Goal: Use online tool/utility: Utilize a website feature to perform a specific function

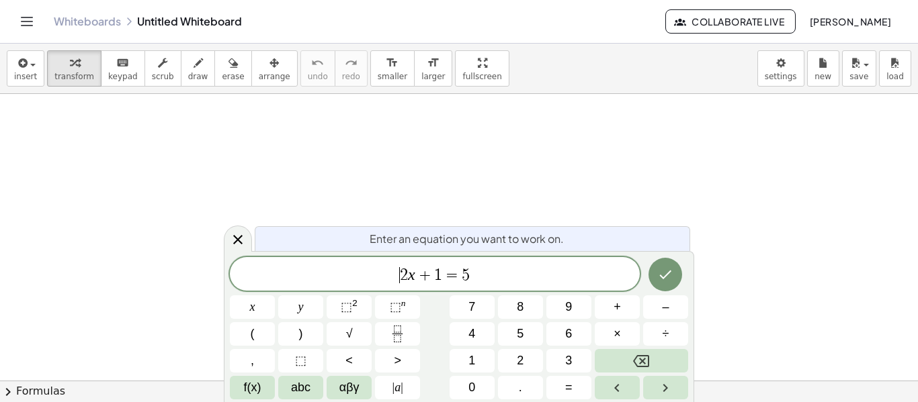
drag, startPoint x: 447, startPoint y: 277, endPoint x: 370, endPoint y: 274, distance: 77.3
click at [370, 274] on span "​ 2 x + 1 = 5" at bounding box center [435, 275] width 410 height 19
drag, startPoint x: 488, startPoint y: 275, endPoint x: 371, endPoint y: 272, distance: 116.9
click at [371, 272] on span "2 x + 1 = 5" at bounding box center [435, 275] width 410 height 19
drag, startPoint x: 414, startPoint y: 277, endPoint x: 369, endPoint y: 273, distance: 44.5
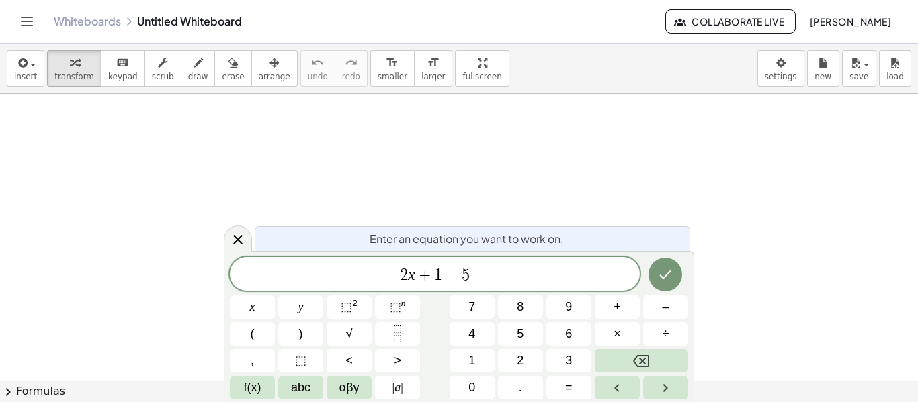
click at [369, 273] on span "2 x ​ + 1 = 5" at bounding box center [435, 275] width 410 height 19
drag, startPoint x: 480, startPoint y: 271, endPoint x: 380, endPoint y: 273, distance: 100.1
click at [380, 273] on span "2 x + 1 = 5" at bounding box center [435, 275] width 410 height 19
click at [623, 357] on button "Backspace" at bounding box center [641, 361] width 93 height 24
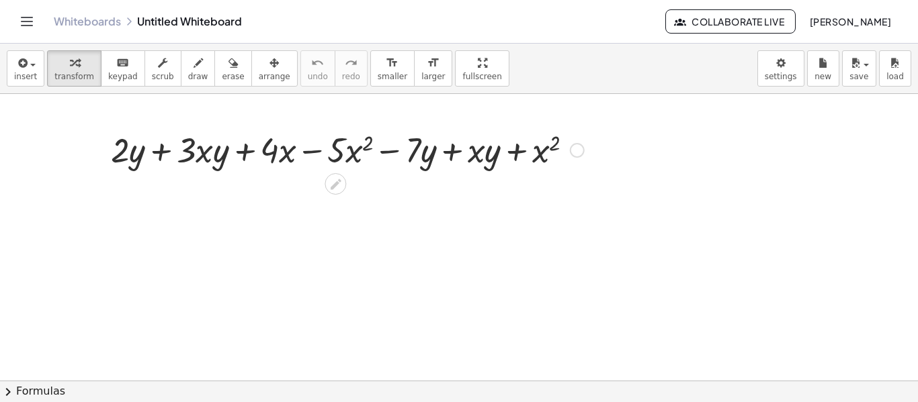
click at [580, 151] on div at bounding box center [577, 150] width 15 height 15
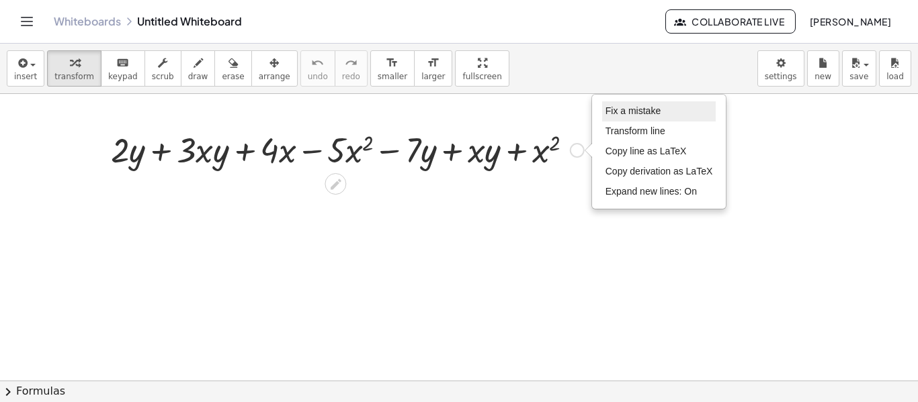
click at [626, 114] on span "Fix a mistake" at bounding box center [632, 110] width 55 height 11
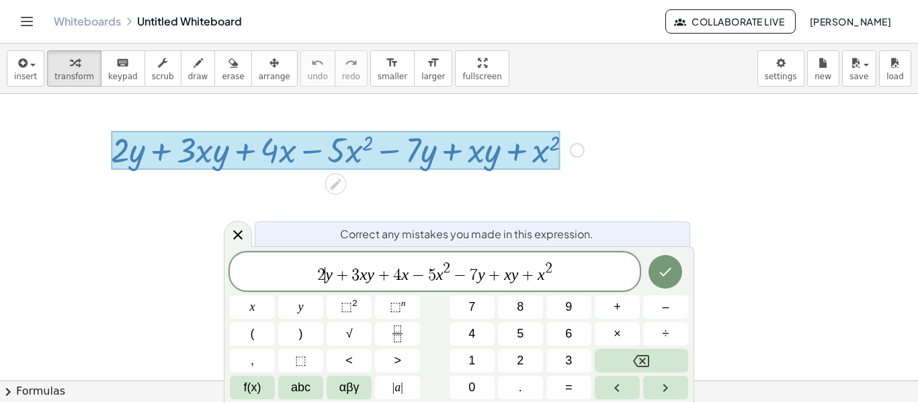
drag, startPoint x: 324, startPoint y: 271, endPoint x: 330, endPoint y: 282, distance: 12.9
click at [324, 271] on span "2 ​ y + 3 x y + 4 x − 5 x 2 − 7 y + x y + x 2" at bounding box center [435, 273] width 410 height 24
click at [365, 275] on span "3" at bounding box center [362, 275] width 8 height 16
click at [402, 274] on span "4" at bounding box center [404, 275] width 8 height 16
click at [353, 304] on sup "2" at bounding box center [354, 303] width 5 height 10
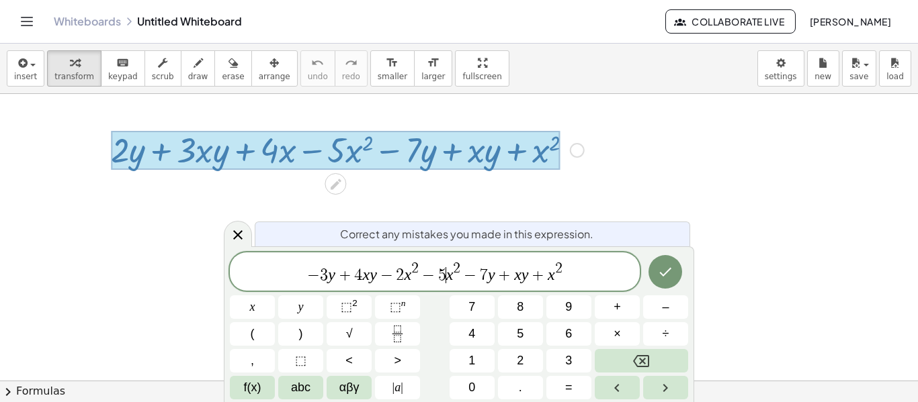
click at [446, 271] on var "x" at bounding box center [449, 274] width 7 height 17
click at [349, 304] on span "⬚" at bounding box center [346, 306] width 11 height 13
click at [670, 273] on icon "Done" at bounding box center [665, 272] width 16 height 16
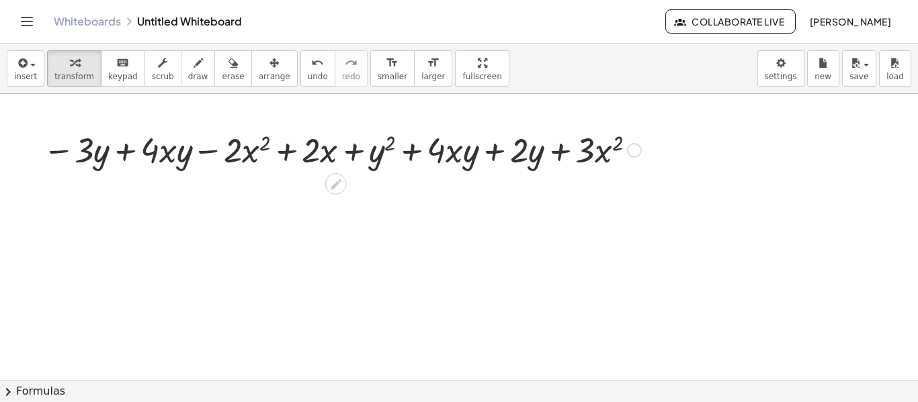
click at [633, 152] on div "Fix a mistake Transform line Copy line as LaTeX Copy derivation as LaTeX Expand…" at bounding box center [634, 150] width 15 height 15
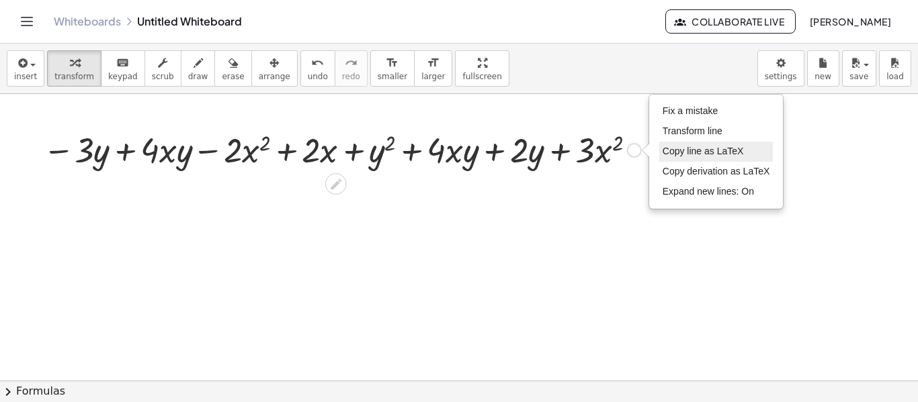
click at [686, 148] on span "Copy line as LaTeX" at bounding box center [702, 151] width 81 height 11
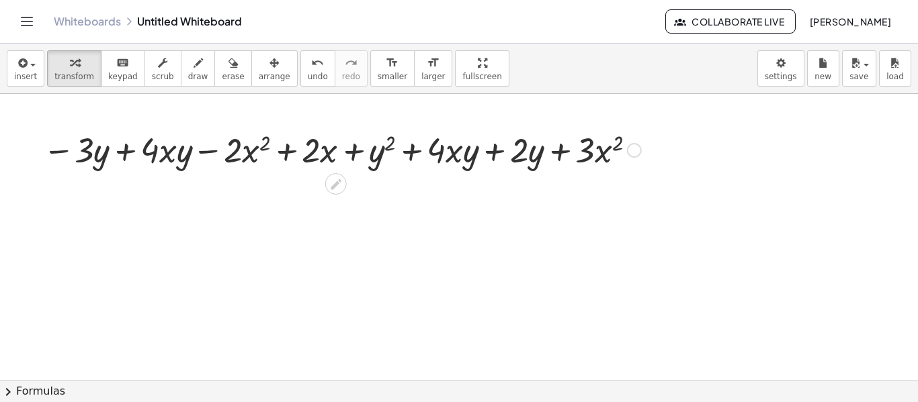
click at [635, 152] on div "Copied done" at bounding box center [634, 150] width 15 height 15
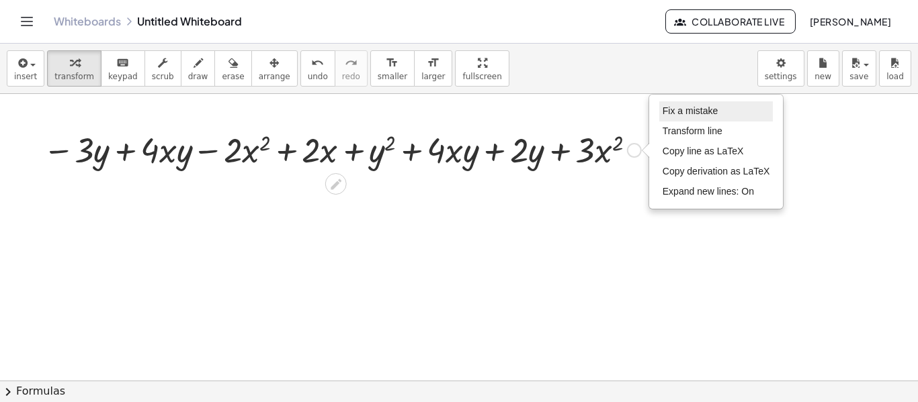
click at [696, 113] on span "Fix a mistake" at bounding box center [689, 110] width 55 height 11
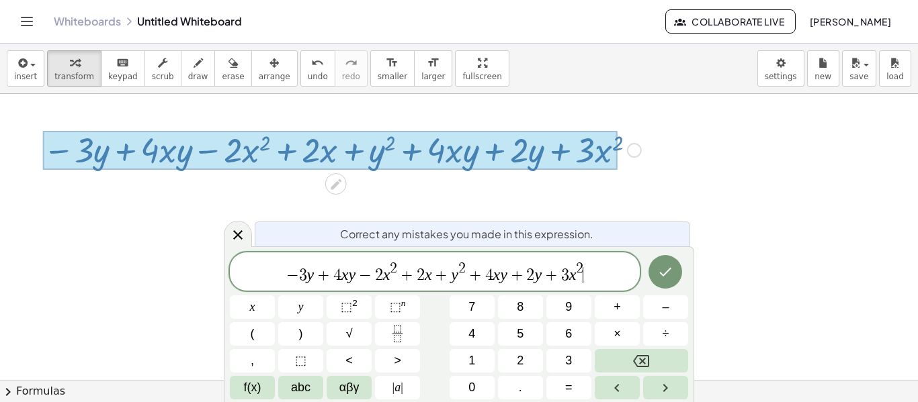
click at [481, 273] on span "+" at bounding box center [475, 275] width 19 height 16
click at [668, 271] on icon "Done" at bounding box center [666, 272] width 12 height 9
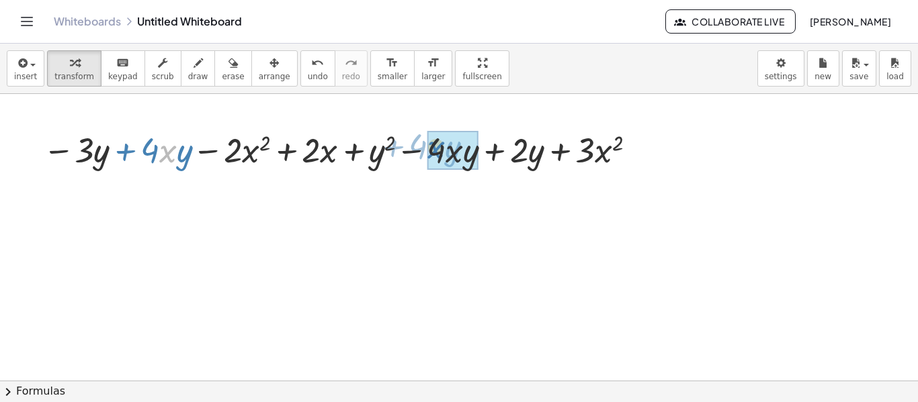
drag, startPoint x: 166, startPoint y: 157, endPoint x: 434, endPoint y: 153, distance: 268.1
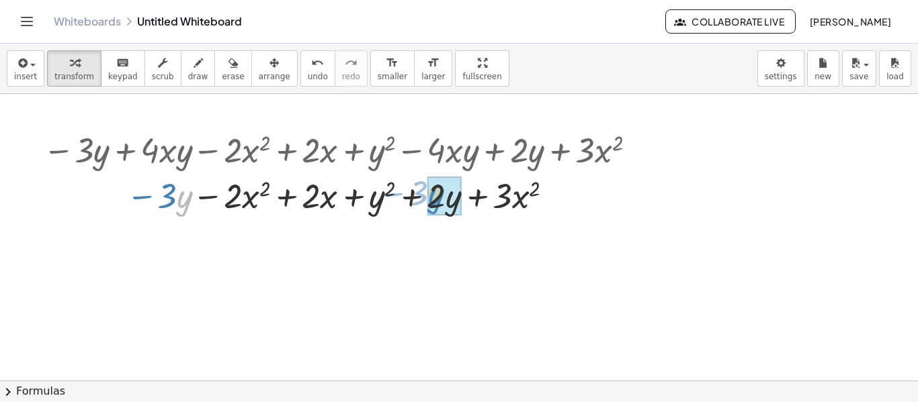
drag, startPoint x: 182, startPoint y: 201, endPoint x: 433, endPoint y: 198, distance: 251.3
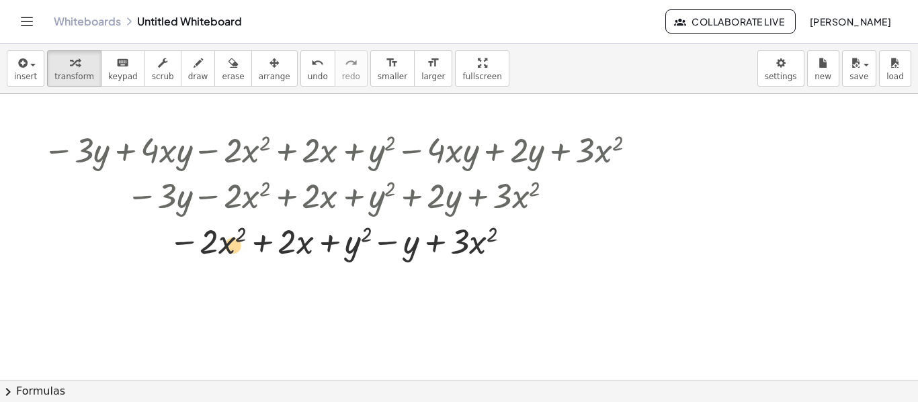
click at [220, 251] on div at bounding box center [341, 241] width 611 height 46
click at [205, 244] on div at bounding box center [341, 241] width 611 height 46
drag, startPoint x: 348, startPoint y: 247, endPoint x: 400, endPoint y: 249, distance: 51.7
click at [400, 249] on div at bounding box center [341, 241] width 611 height 46
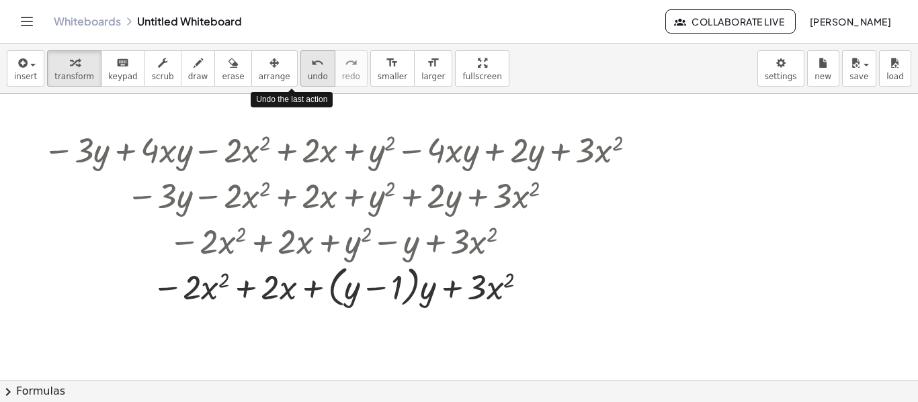
click at [308, 74] on span "undo" at bounding box center [318, 76] width 20 height 9
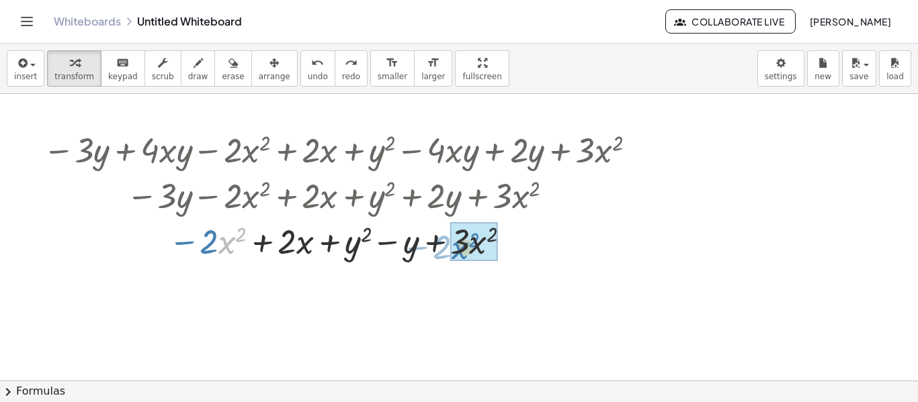
drag, startPoint x: 224, startPoint y: 245, endPoint x: 457, endPoint y: 250, distance: 233.2
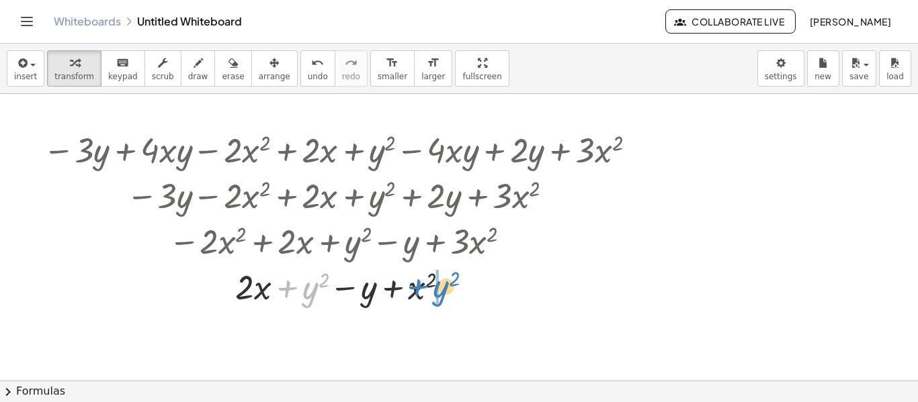
drag, startPoint x: 313, startPoint y: 293, endPoint x: 443, endPoint y: 292, distance: 130.3
click at [443, 292] on div at bounding box center [341, 286] width 611 height 46
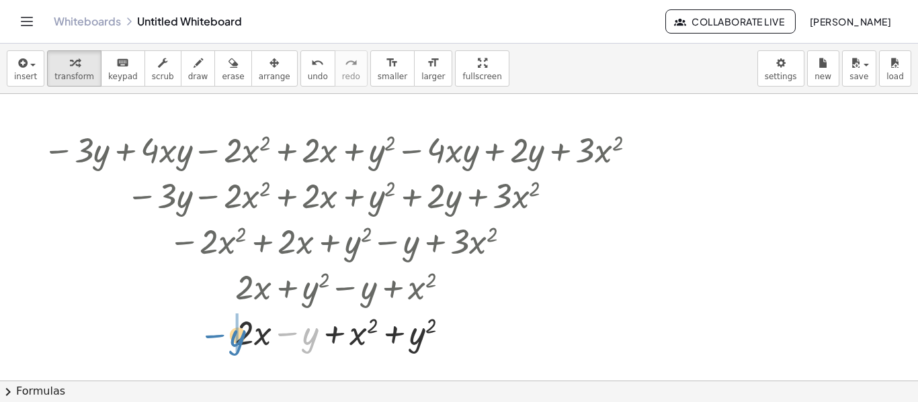
drag, startPoint x: 316, startPoint y: 332, endPoint x: 243, endPoint y: 334, distance: 72.6
click at [243, 334] on div at bounding box center [341, 332] width 611 height 46
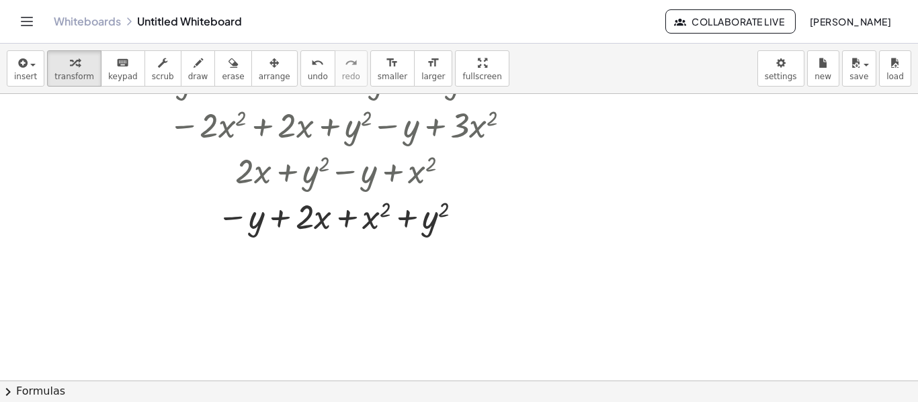
scroll to position [134, 0]
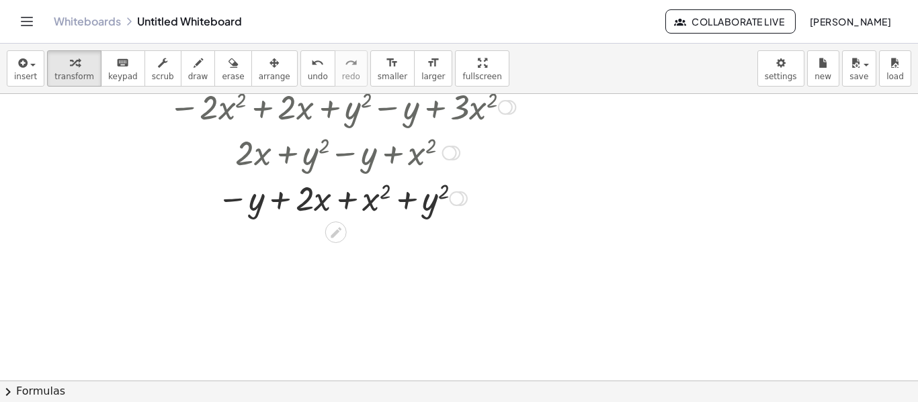
click at [455, 160] on div at bounding box center [452, 153] width 15 height 15
click at [446, 156] on div "Go back to this line Copy line as LaTeX Copy derivation as LaTeX" at bounding box center [449, 153] width 15 height 15
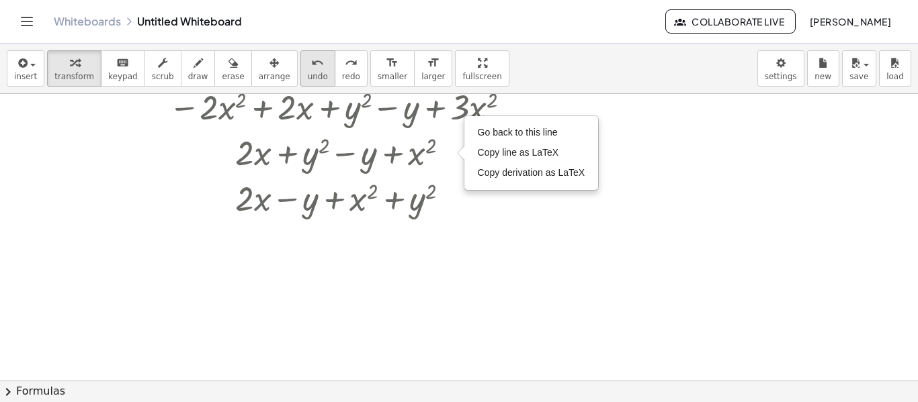
click at [303, 75] on button "undo undo" at bounding box center [317, 68] width 35 height 36
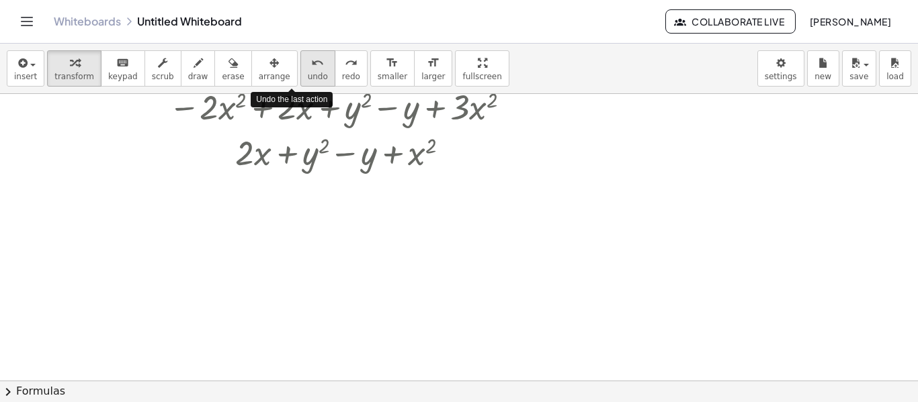
click at [304, 78] on button "undo undo" at bounding box center [317, 68] width 35 height 36
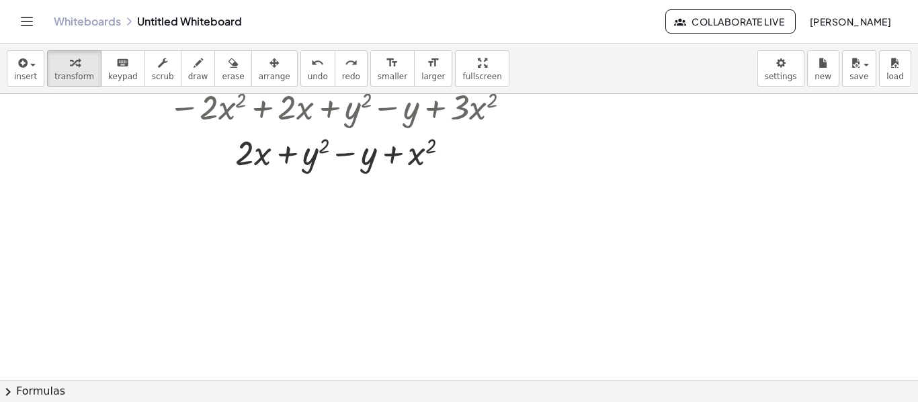
scroll to position [67, 0]
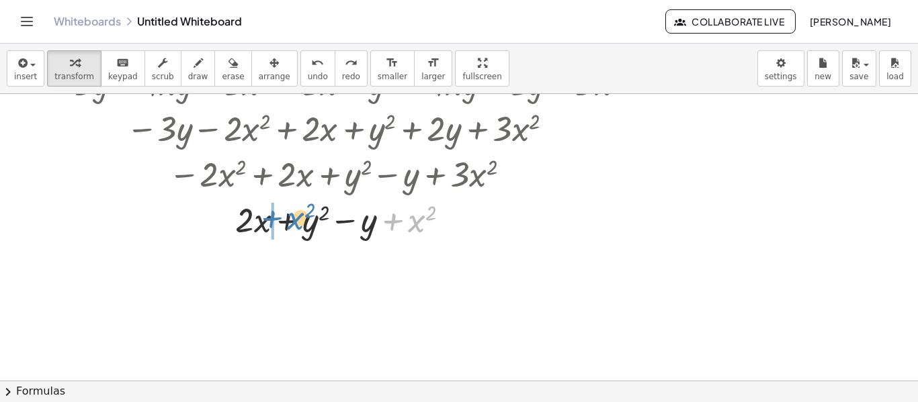
drag, startPoint x: 418, startPoint y: 228, endPoint x: 297, endPoint y: 225, distance: 121.0
click at [297, 225] on div at bounding box center [341, 219] width 611 height 46
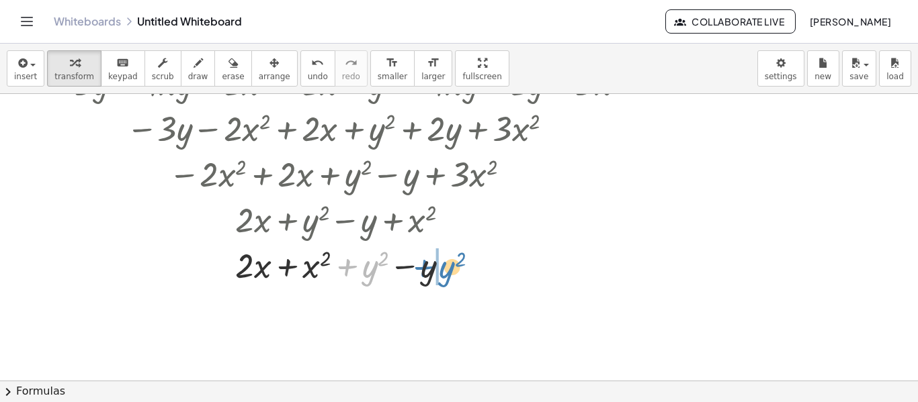
drag, startPoint x: 367, startPoint y: 267, endPoint x: 444, endPoint y: 268, distance: 76.6
click at [444, 268] on div at bounding box center [341, 265] width 611 height 46
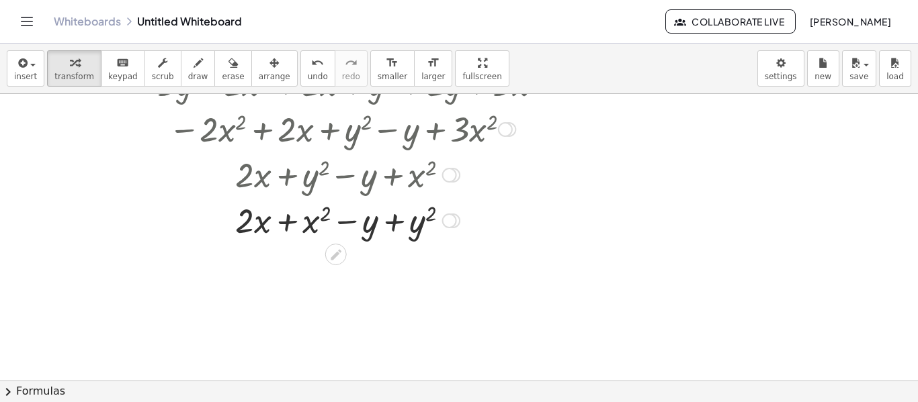
scroll to position [134, 0]
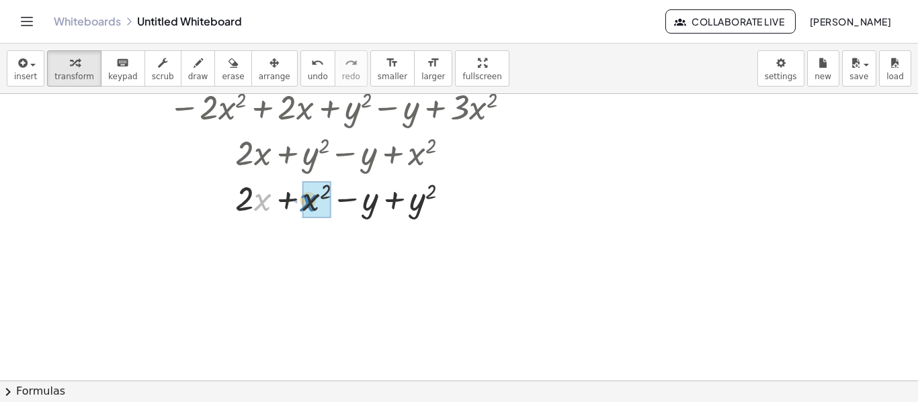
drag, startPoint x: 261, startPoint y: 198, endPoint x: 306, endPoint y: 199, distance: 45.7
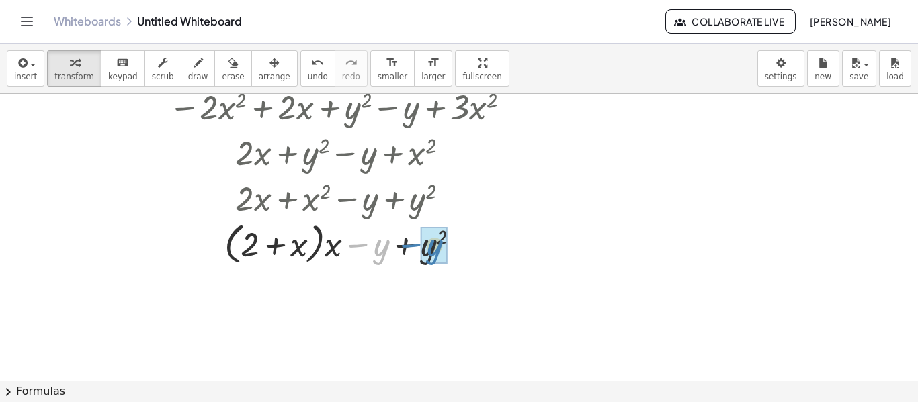
drag, startPoint x: 378, startPoint y: 253, endPoint x: 418, endPoint y: 253, distance: 40.3
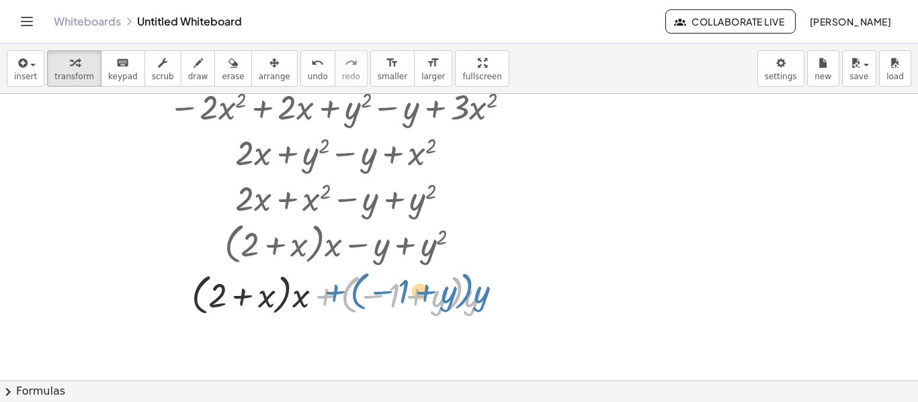
drag, startPoint x: 326, startPoint y: 300, endPoint x: 333, endPoint y: 298, distance: 7.0
click at [334, 298] on div at bounding box center [341, 294] width 611 height 51
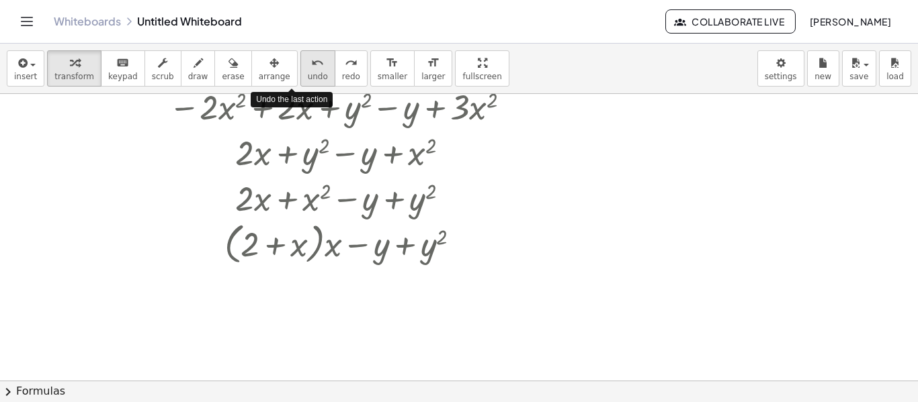
click at [311, 67] on icon "undo" at bounding box center [317, 63] width 13 height 16
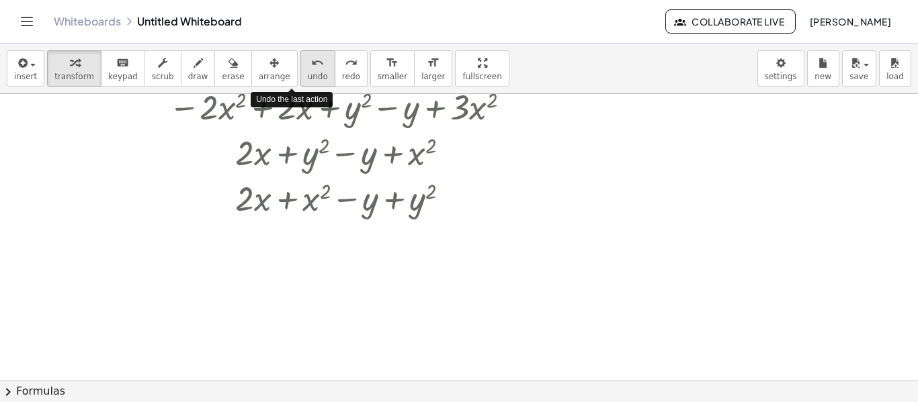
click at [311, 67] on icon "undo" at bounding box center [317, 63] width 13 height 16
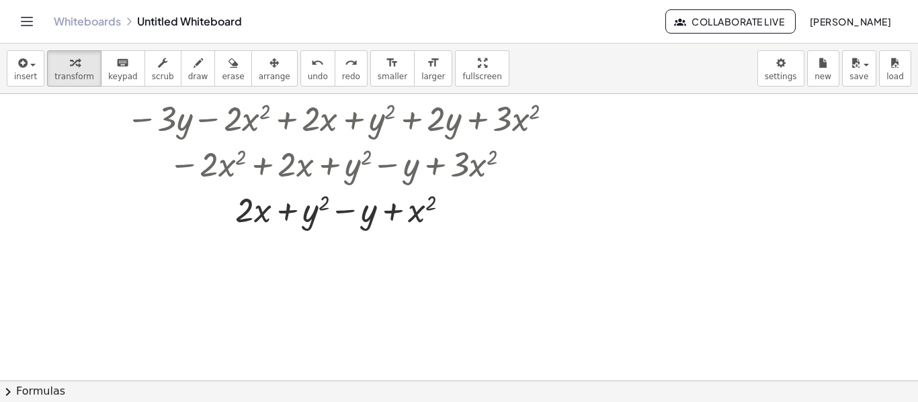
scroll to position [0, 0]
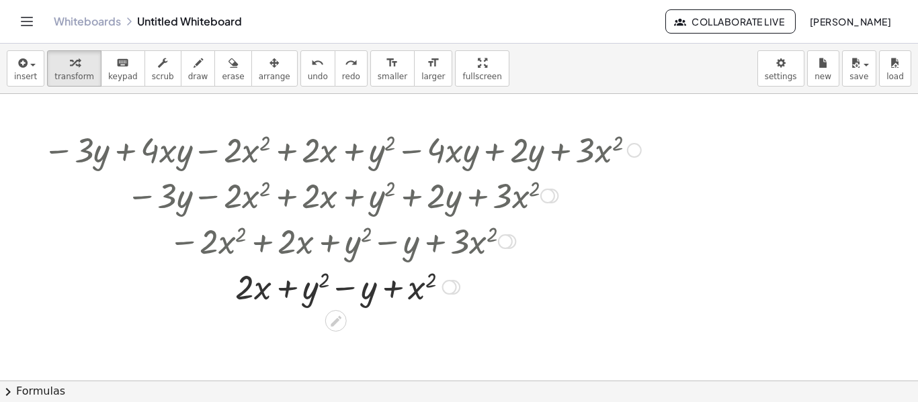
click at [632, 151] on div at bounding box center [634, 150] width 15 height 15
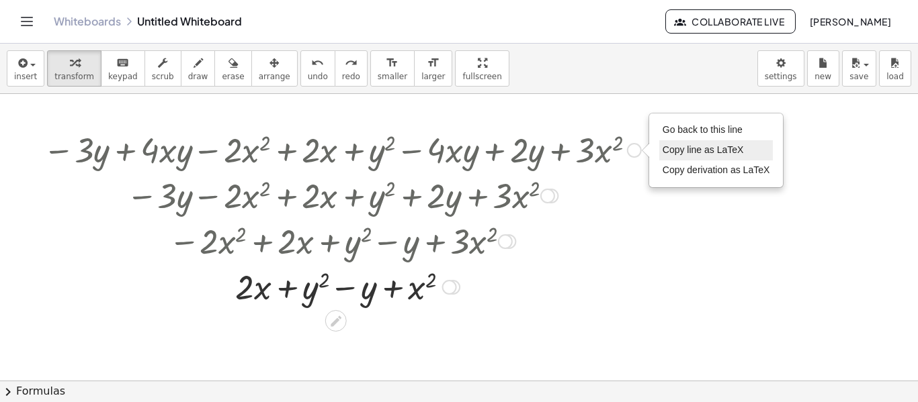
click at [693, 150] on span "Copy line as LaTeX" at bounding box center [702, 149] width 81 height 11
